Goal: Task Accomplishment & Management: Use online tool/utility

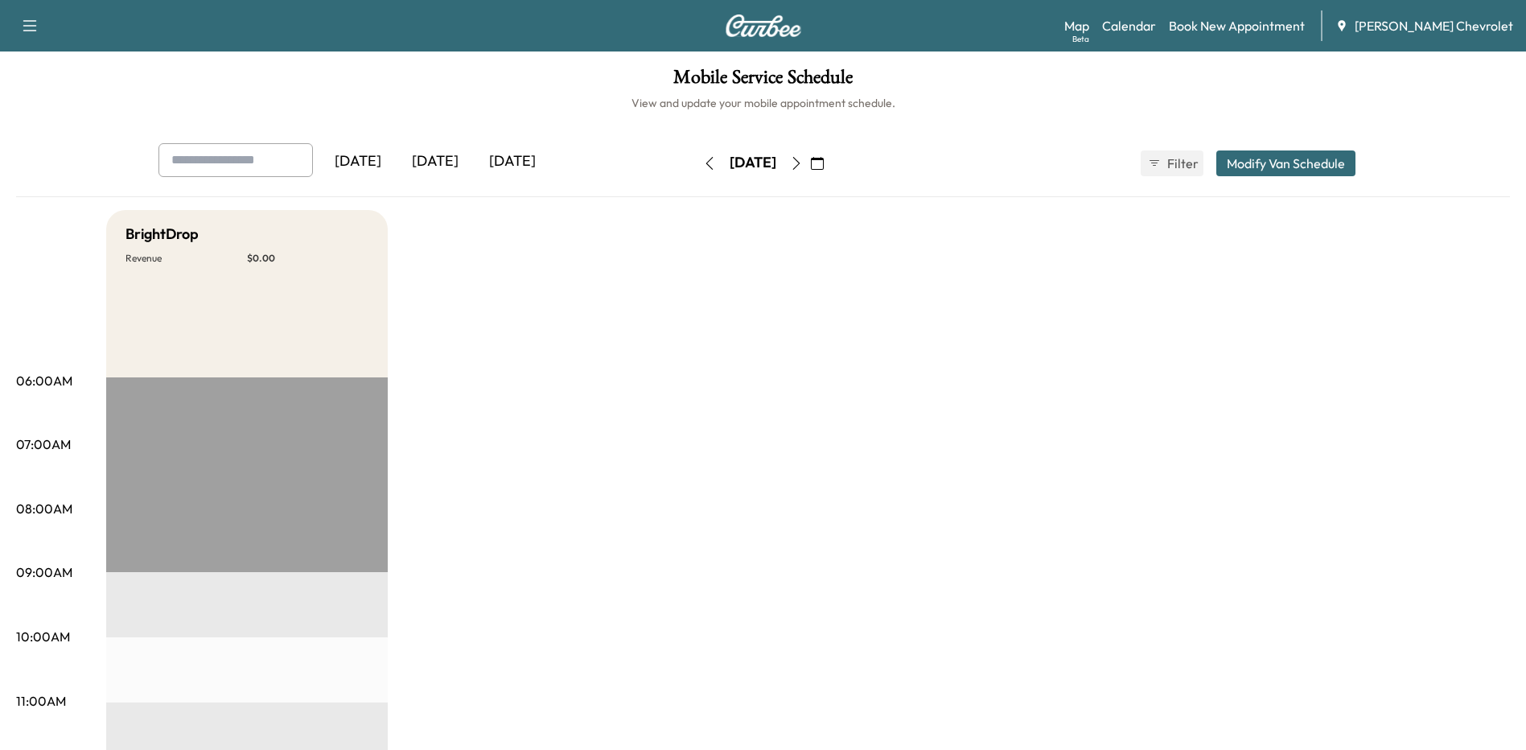
click at [441, 158] on div "[DATE]" at bounding box center [435, 161] width 77 height 37
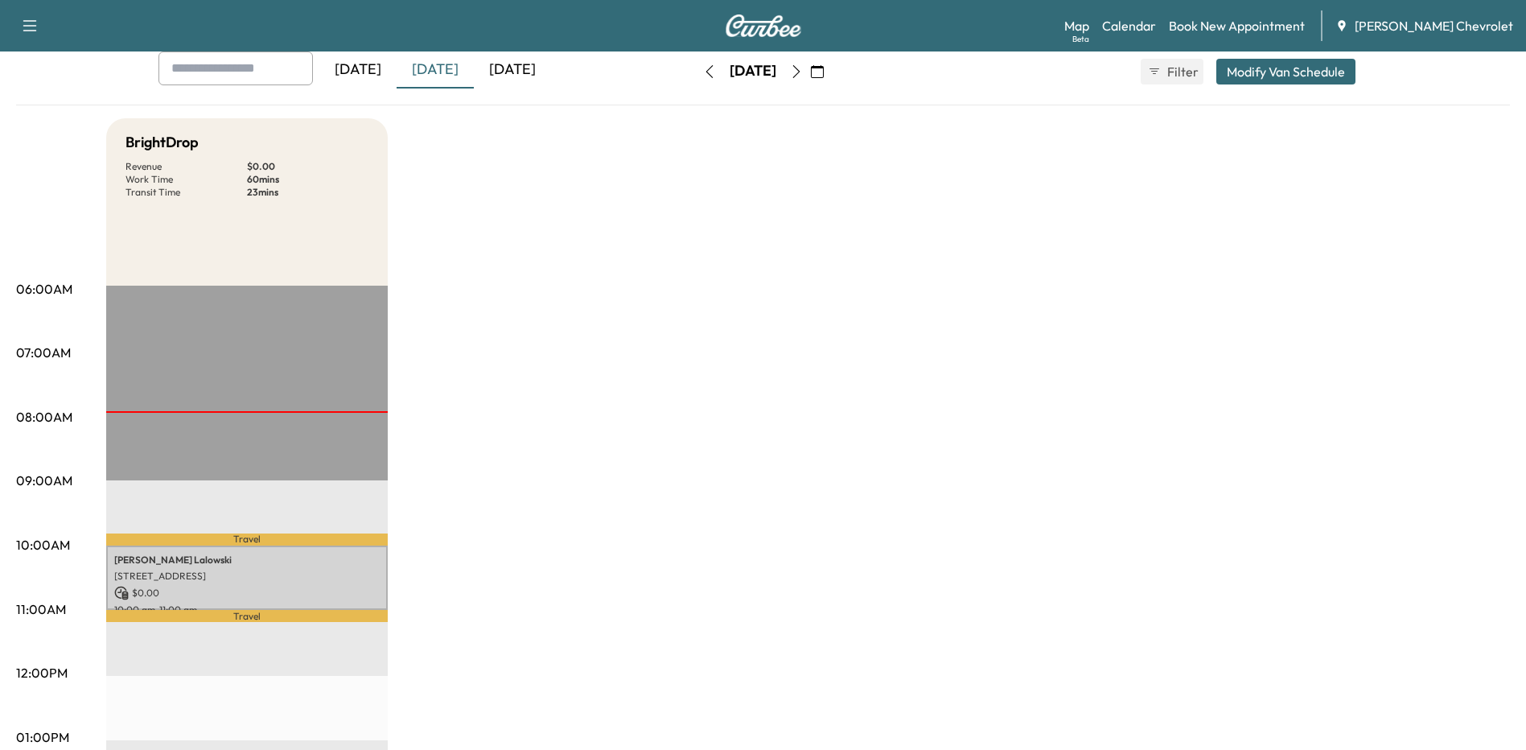
scroll to position [161, 0]
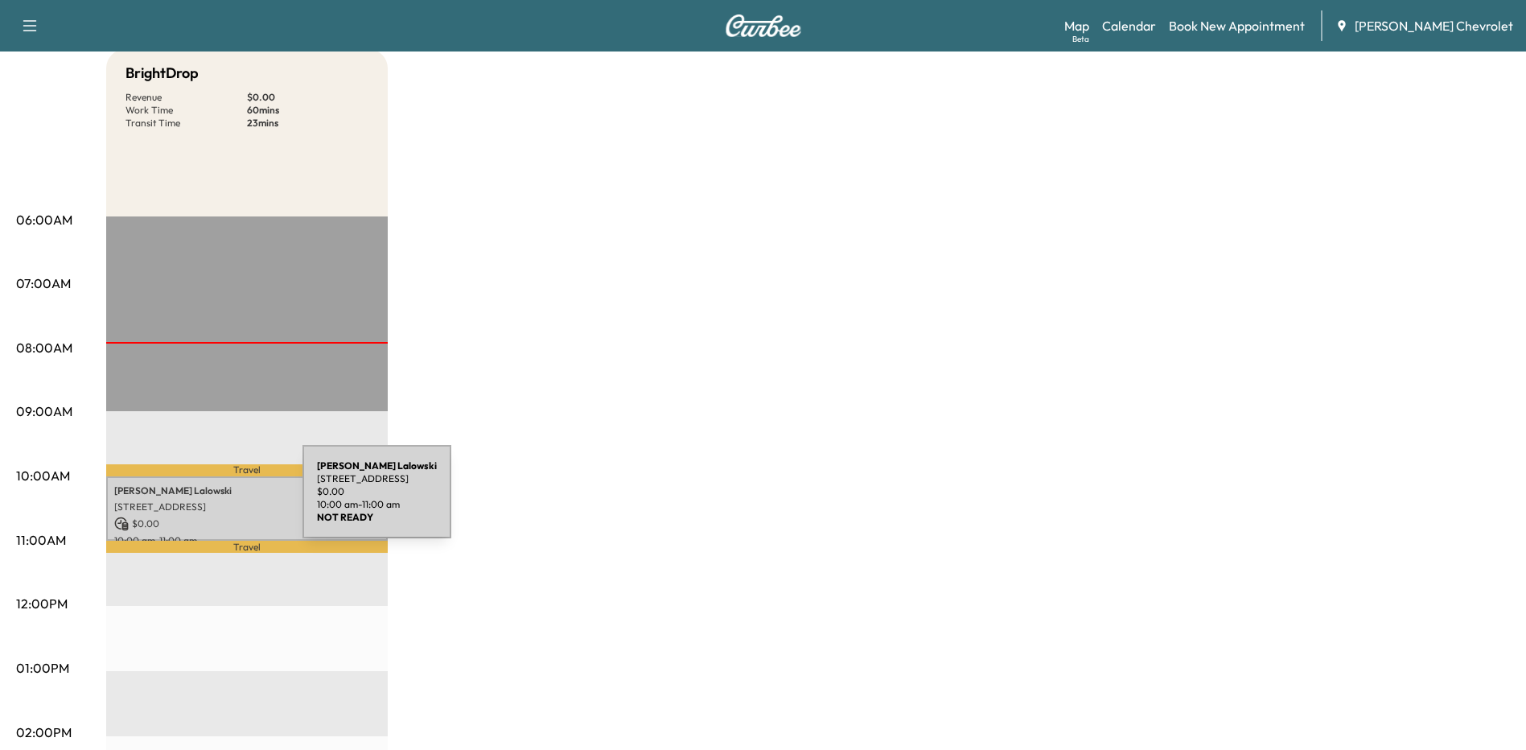
click at [182, 501] on p "[STREET_ADDRESS]" at bounding box center [246, 506] width 265 height 13
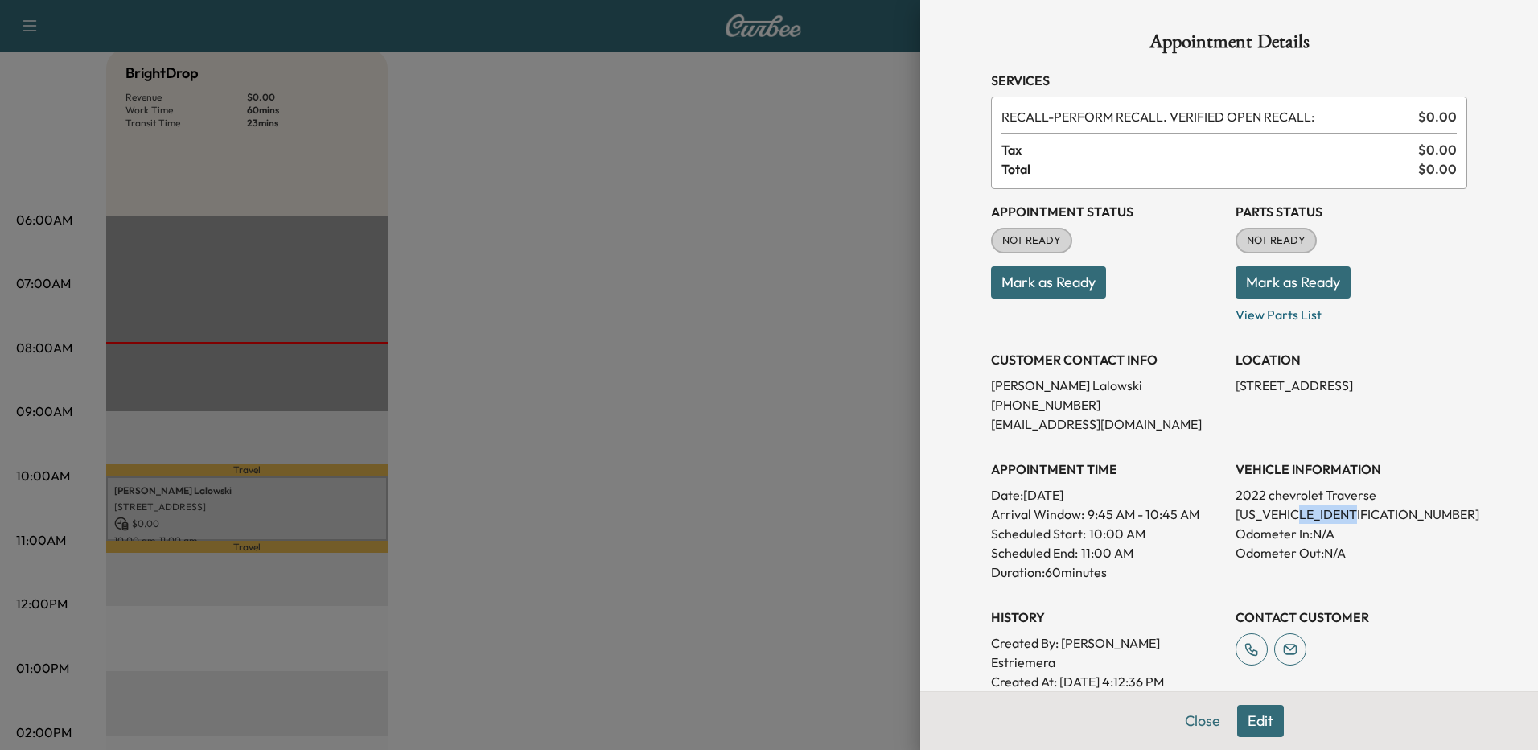
drag, startPoint x: 1362, startPoint y: 512, endPoint x: 1304, endPoint y: 514, distance: 58.0
click at [1304, 514] on p "[US_VEHICLE_IDENTIFICATION_NUMBER]" at bounding box center [1351, 513] width 232 height 19
drag, startPoint x: 1304, startPoint y: 514, endPoint x: 1321, endPoint y: 515, distance: 16.9
copy p "NJ180009"
drag, startPoint x: 1186, startPoint y: 720, endPoint x: 1183, endPoint y: 708, distance: 12.3
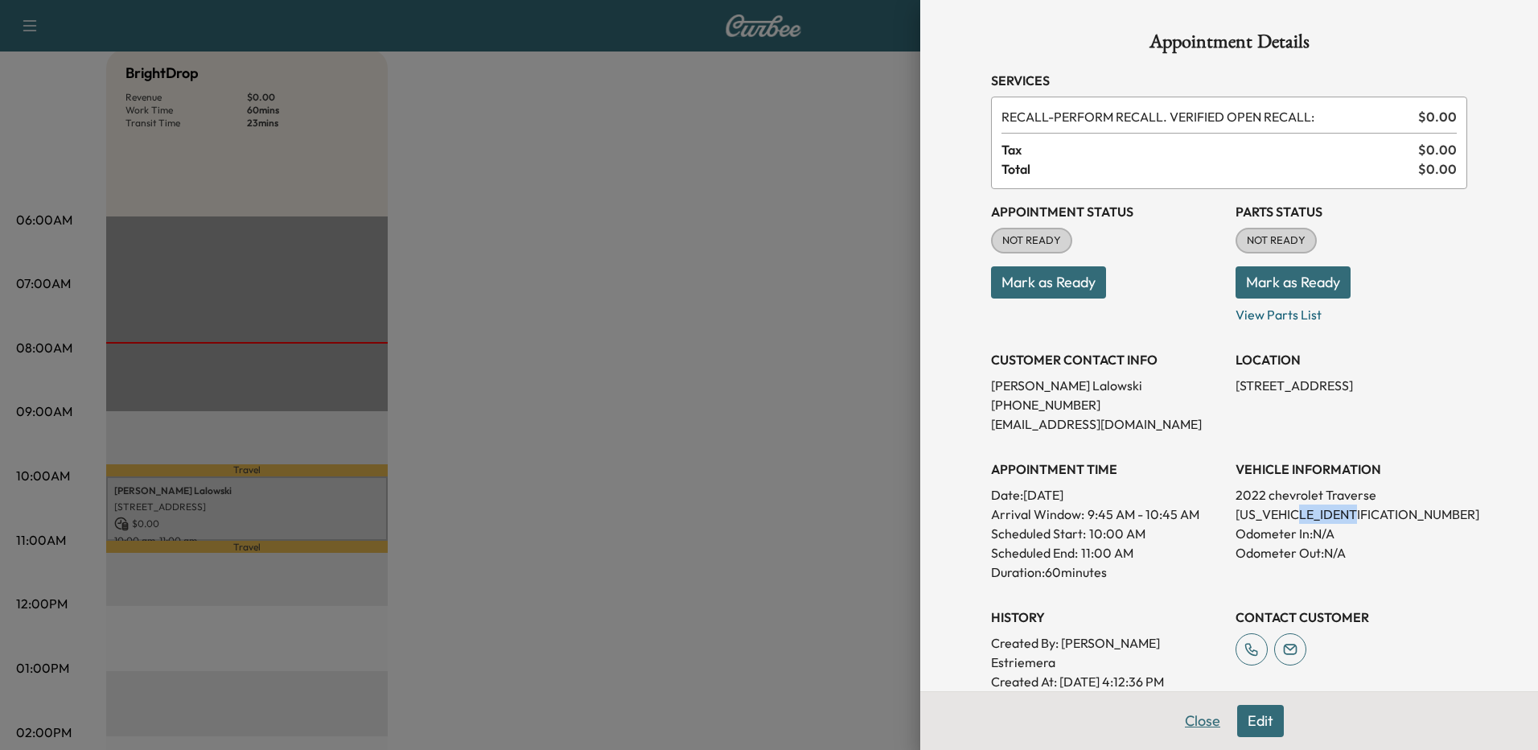
click at [1186, 717] on button "Close" at bounding box center [1202, 721] width 56 height 32
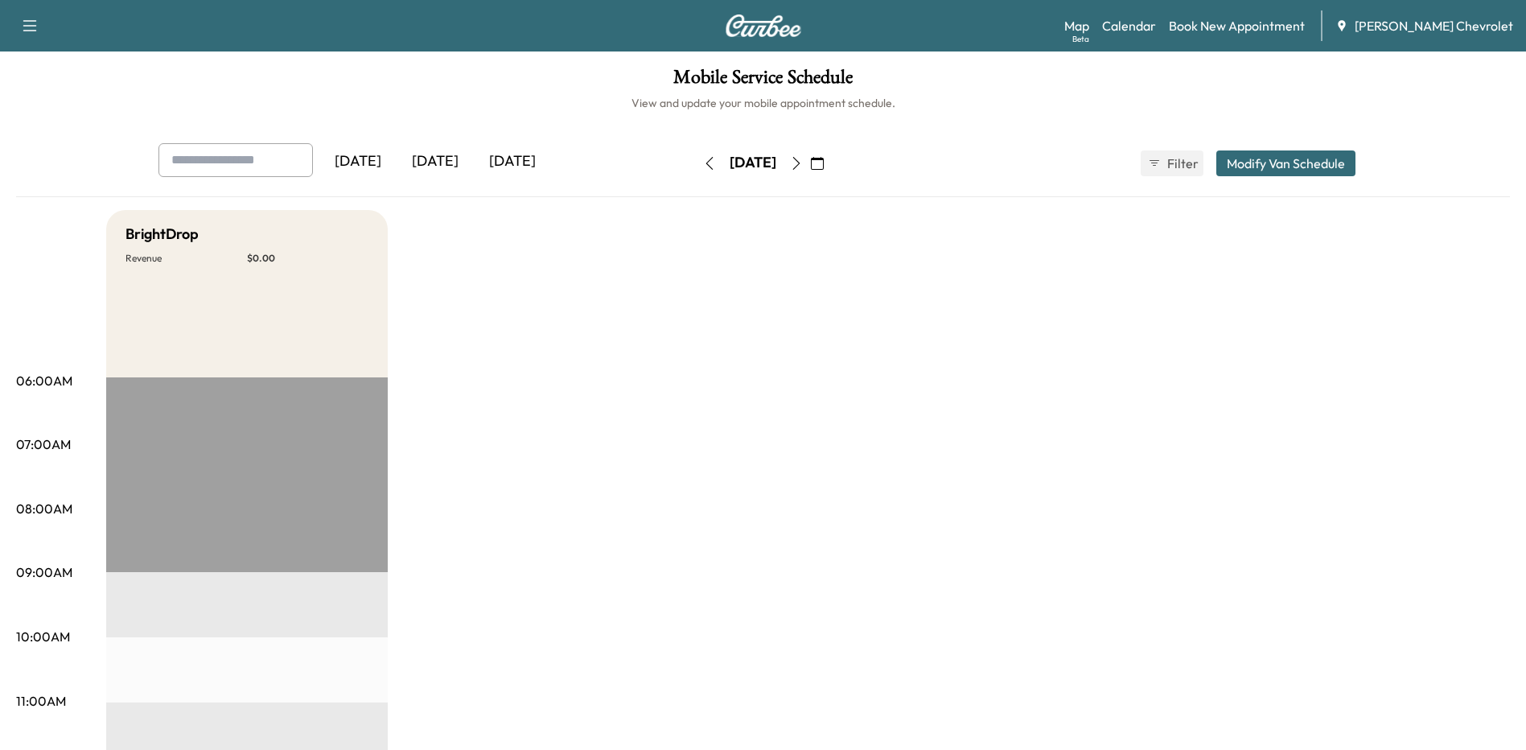
click at [435, 160] on div "[DATE]" at bounding box center [435, 161] width 77 height 37
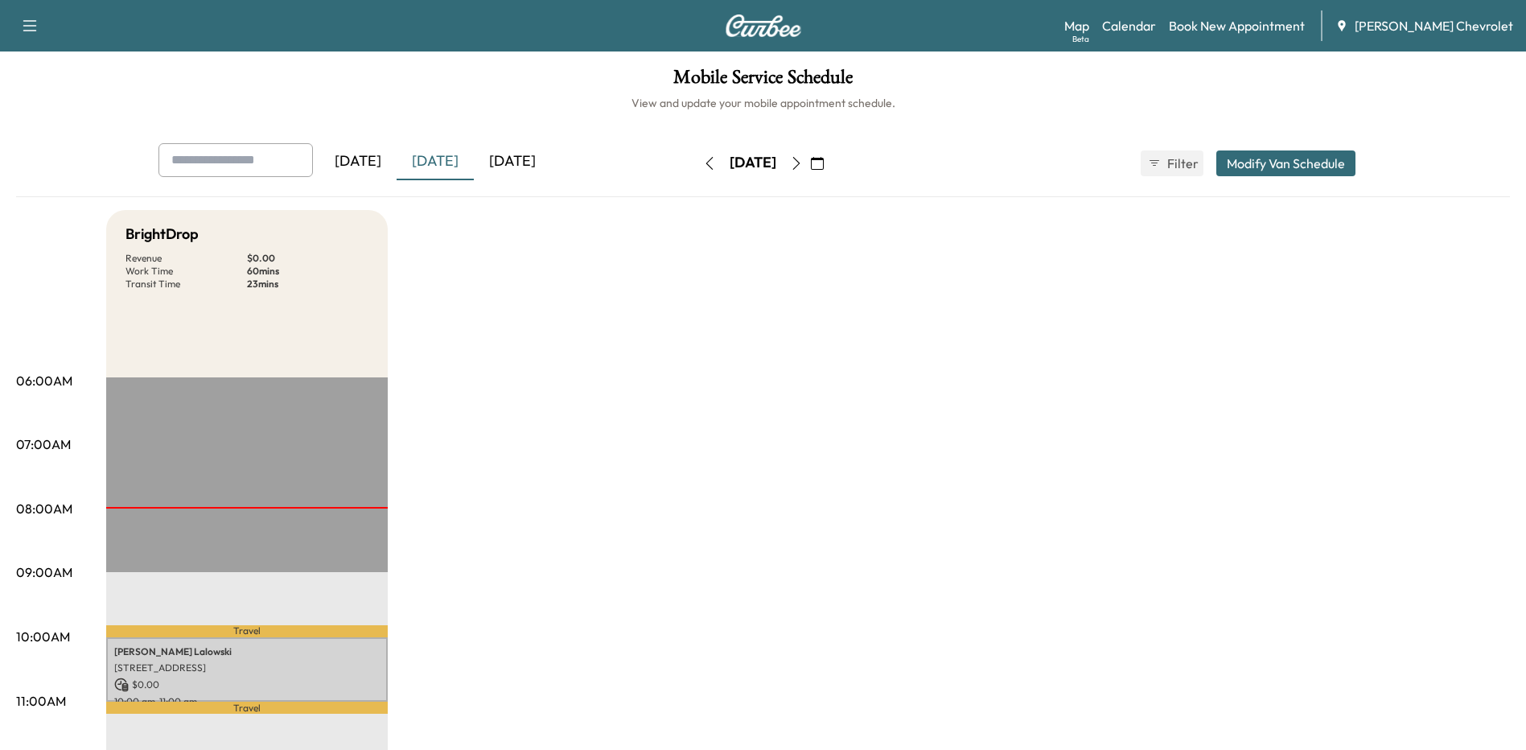
click at [528, 159] on div "[DATE]" at bounding box center [512, 161] width 77 height 37
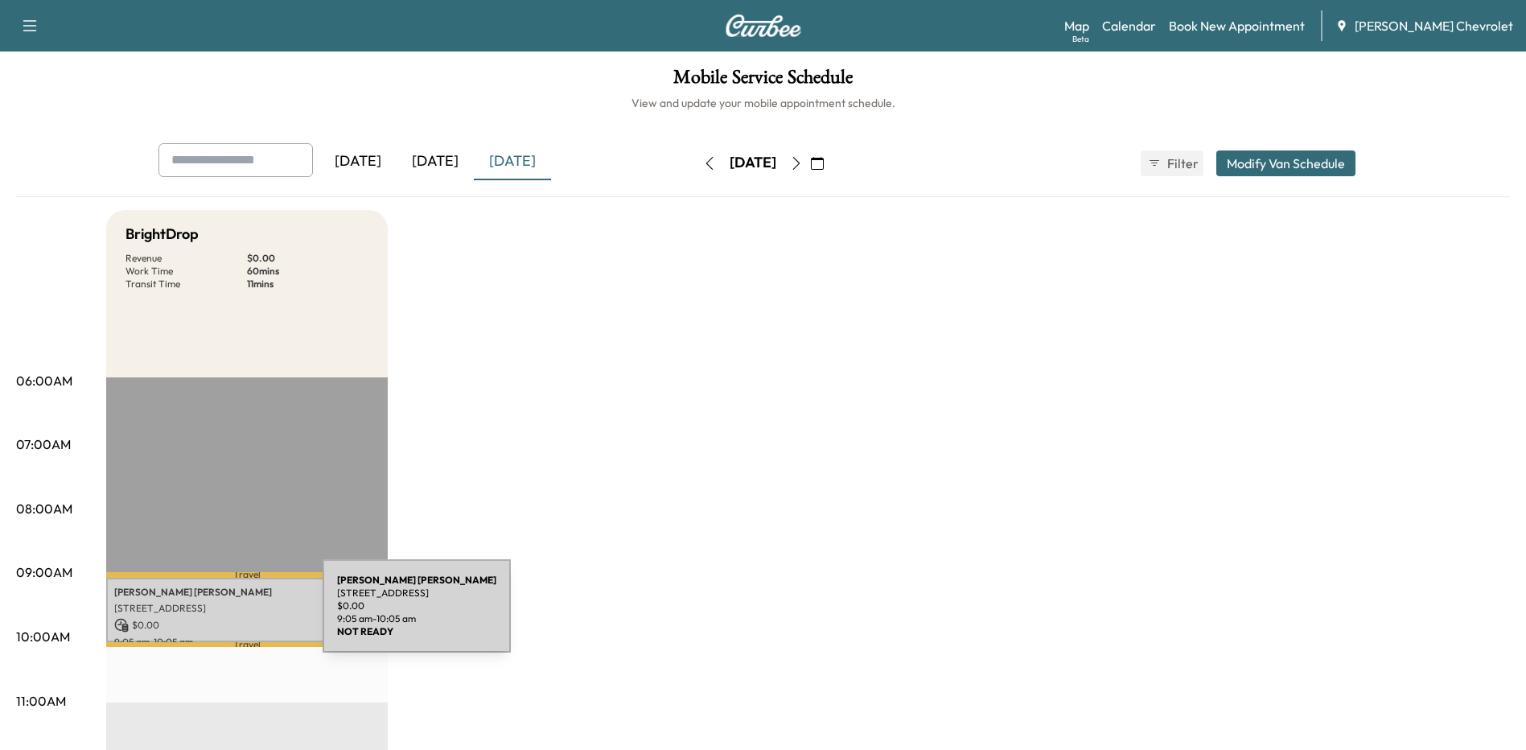
click at [202, 618] on p "$ 0.00" at bounding box center [246, 625] width 265 height 14
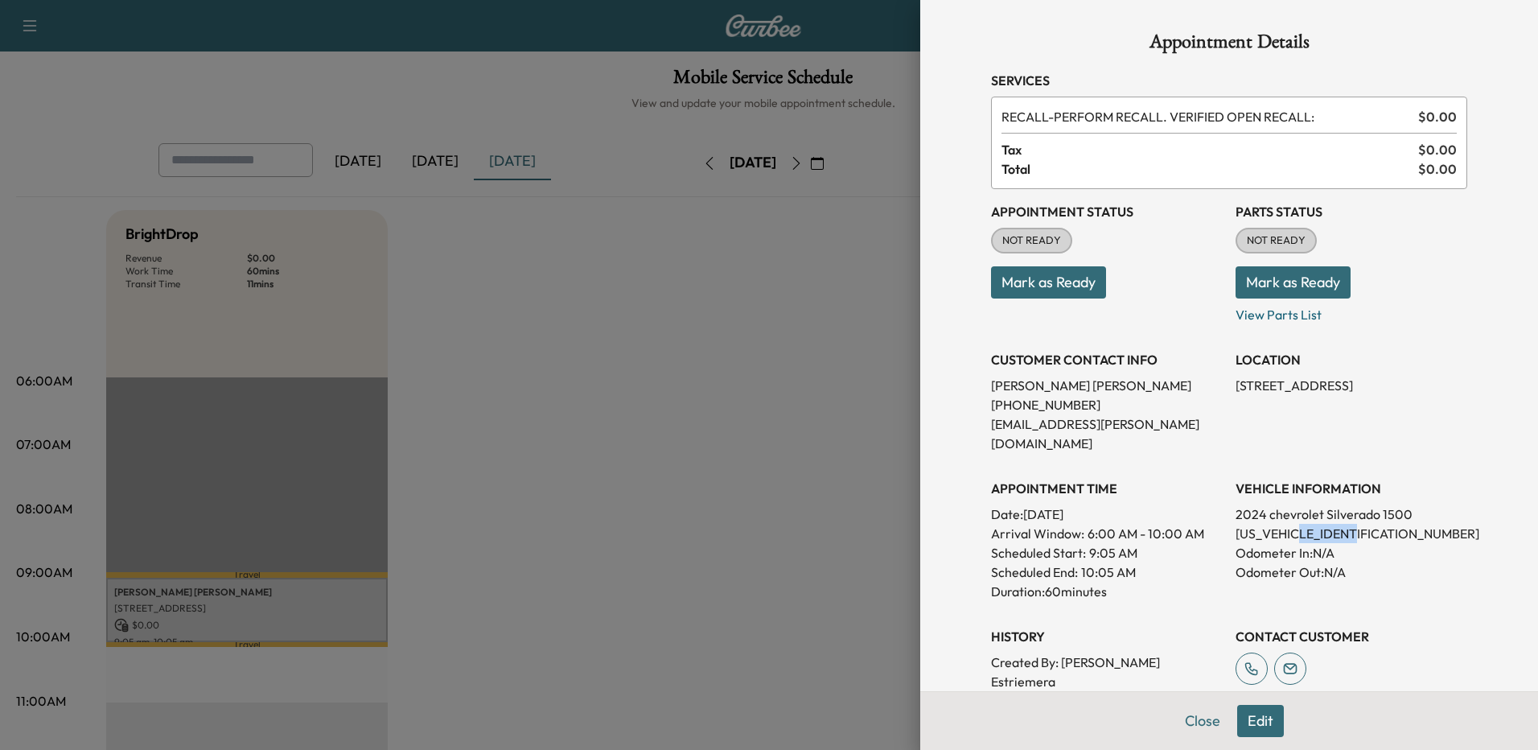
drag, startPoint x: 1359, startPoint y: 512, endPoint x: 1295, endPoint y: 507, distance: 64.6
click at [1295, 524] on p "1GCUDEED6RZ110798" at bounding box center [1351, 533] width 232 height 19
drag, startPoint x: 1295, startPoint y: 507, endPoint x: 1307, endPoint y: 509, distance: 12.3
copy p "RZ110798"
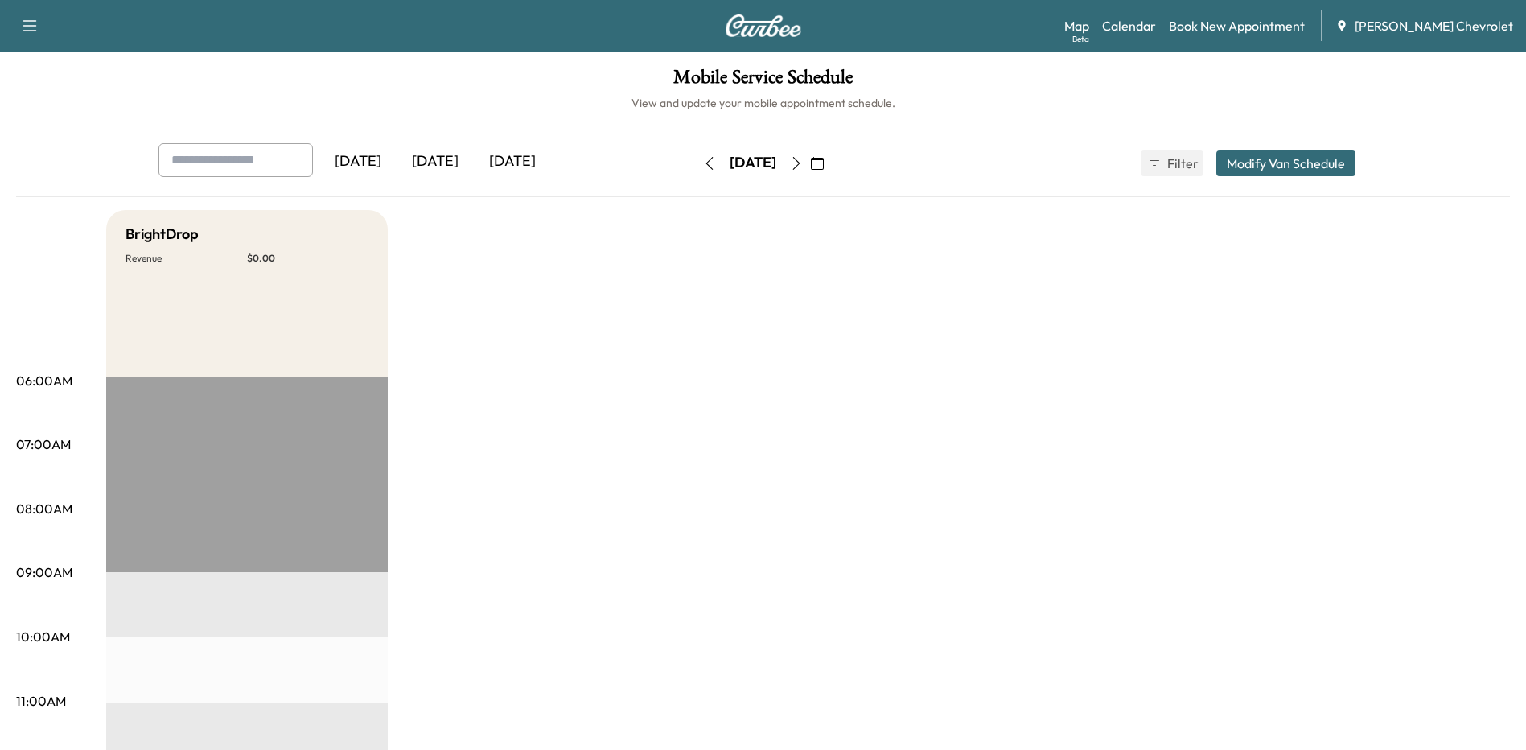
click at [442, 162] on div "[DATE]" at bounding box center [435, 161] width 77 height 37
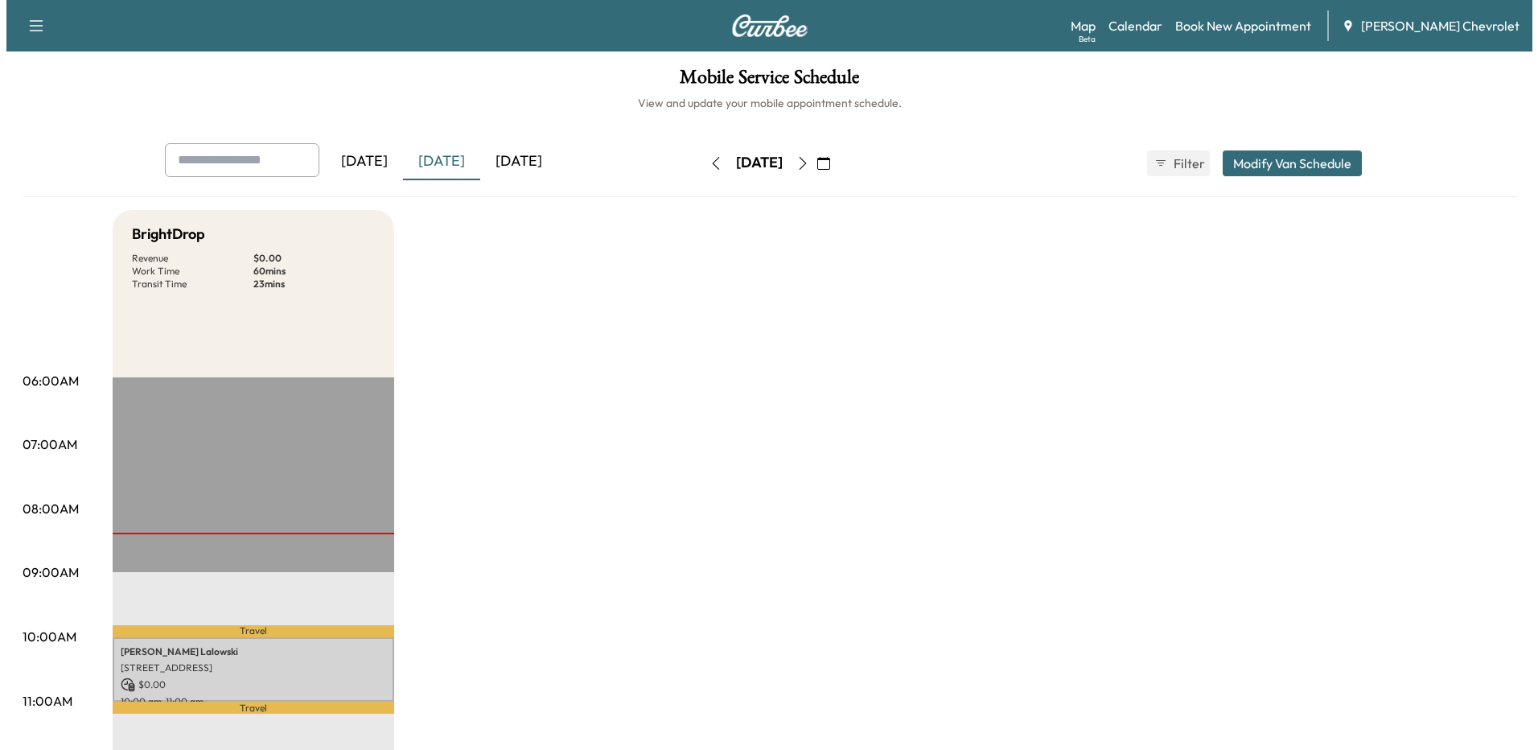
scroll to position [80, 0]
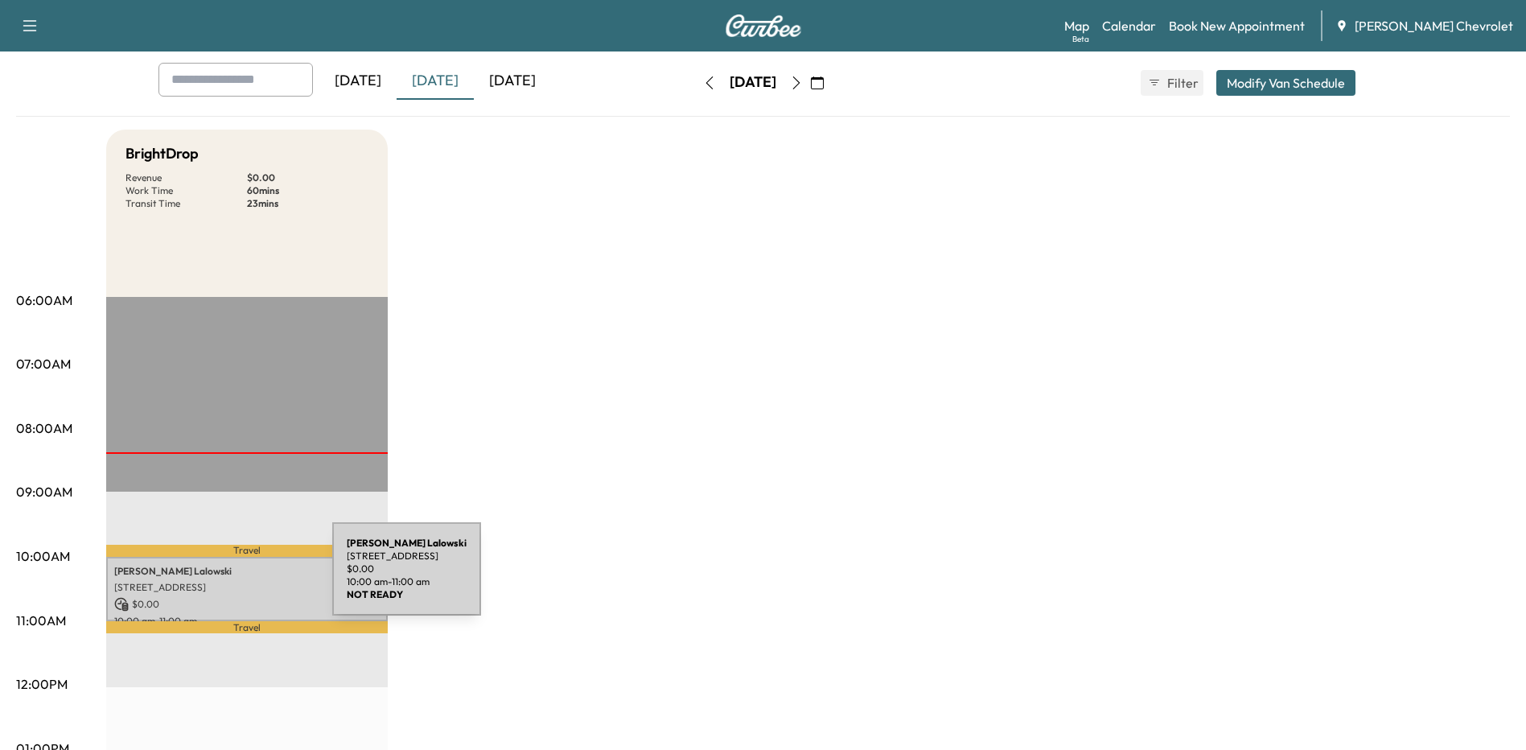
click at [211, 581] on p "[STREET_ADDRESS]" at bounding box center [246, 587] width 265 height 13
